Goal: Task Accomplishment & Management: Manage account settings

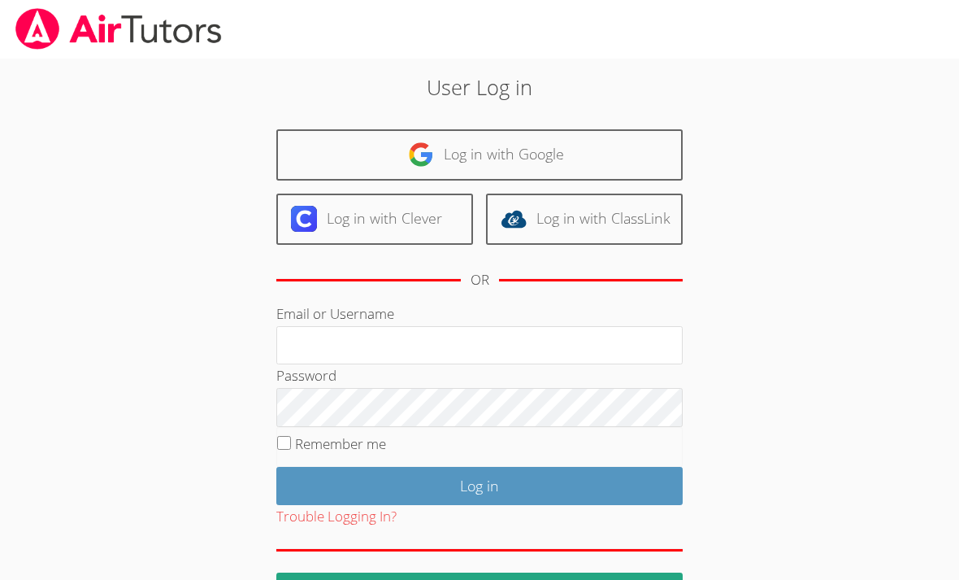
click at [637, 119] on div "User Log in Log in with Google Log in with Clever Log in with ClassLink OR Emai…" at bounding box center [479, 341] width 518 height 538
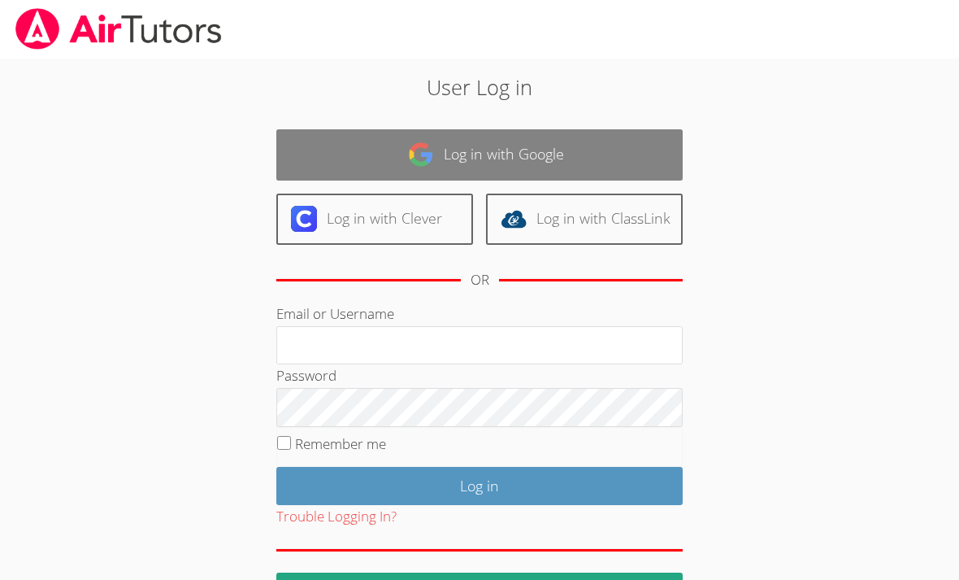
click at [632, 165] on link "Log in with Google" at bounding box center [479, 154] width 406 height 51
